Goal: Use online tool/utility: Utilize a website feature to perform a specific function

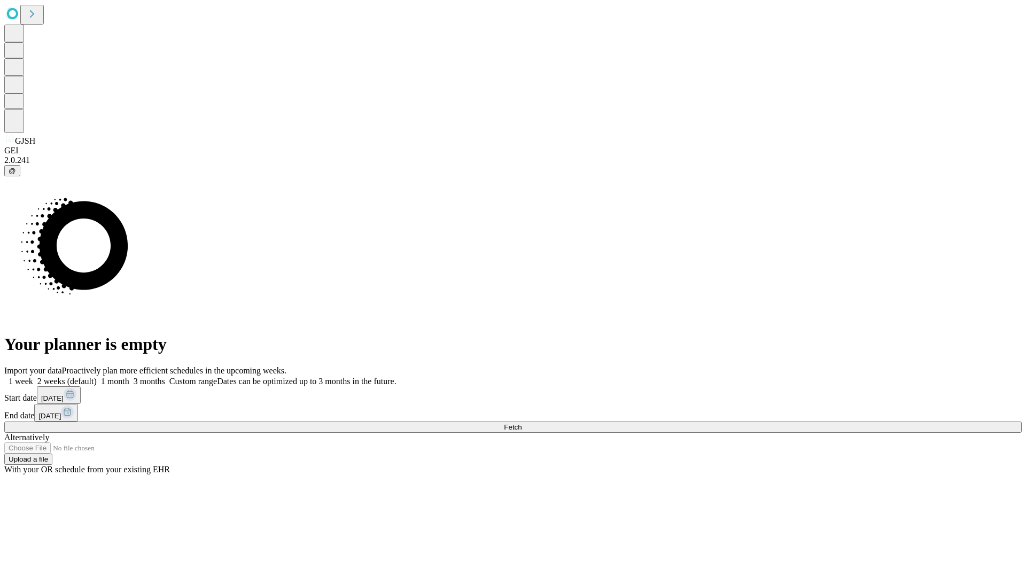
click at [522, 423] on span "Fetch" at bounding box center [513, 427] width 18 height 8
